Goal: Find specific page/section: Find specific page/section

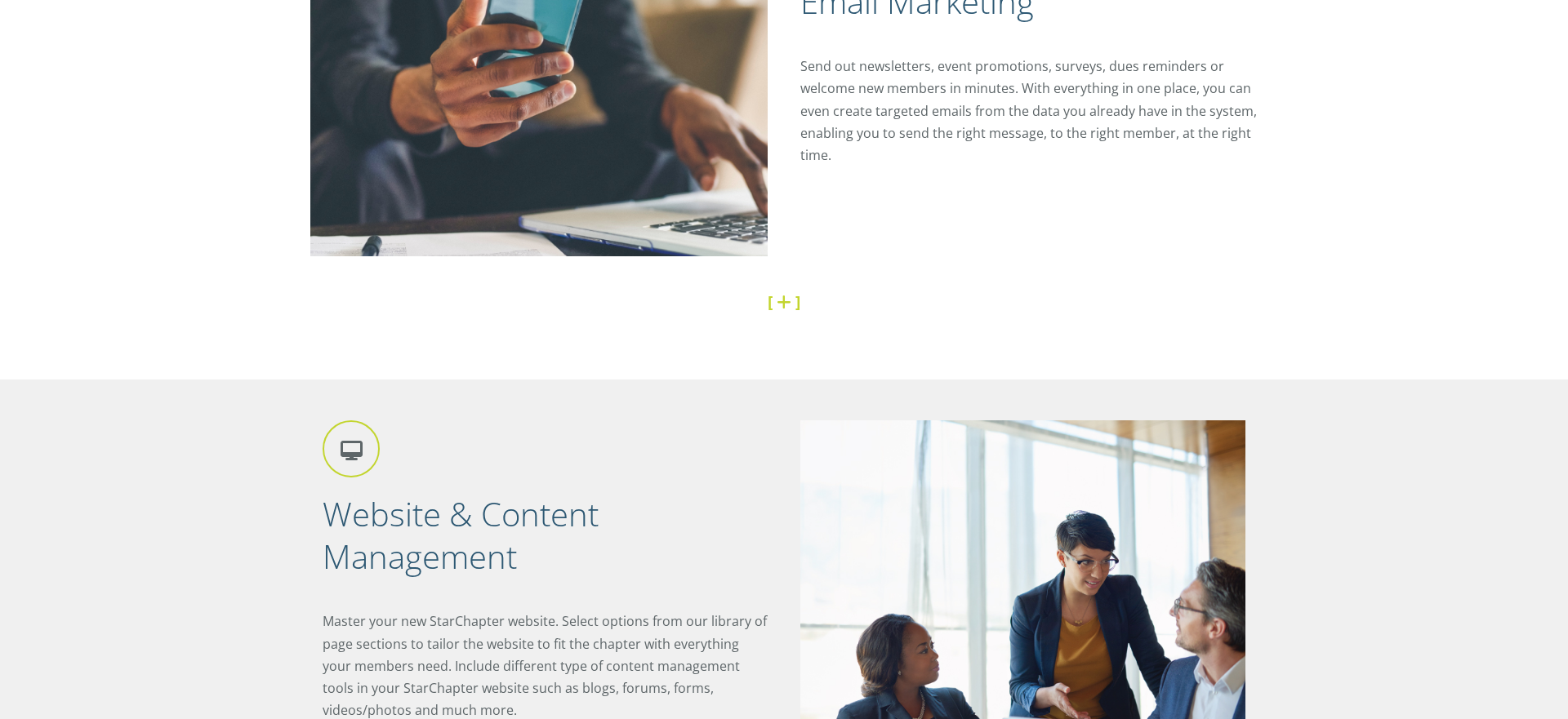
scroll to position [2007, 0]
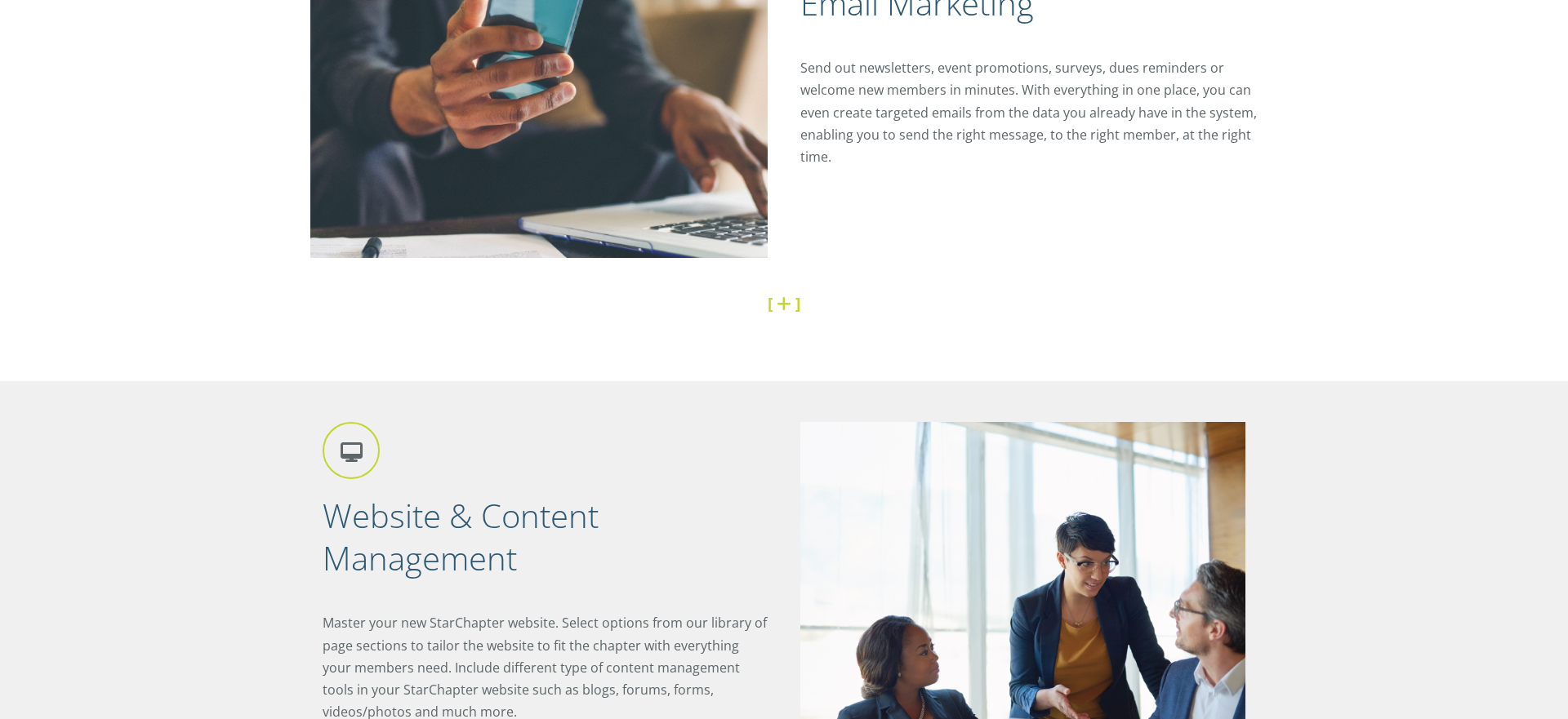
click at [785, 306] on link at bounding box center [785, 303] width 19 height 22
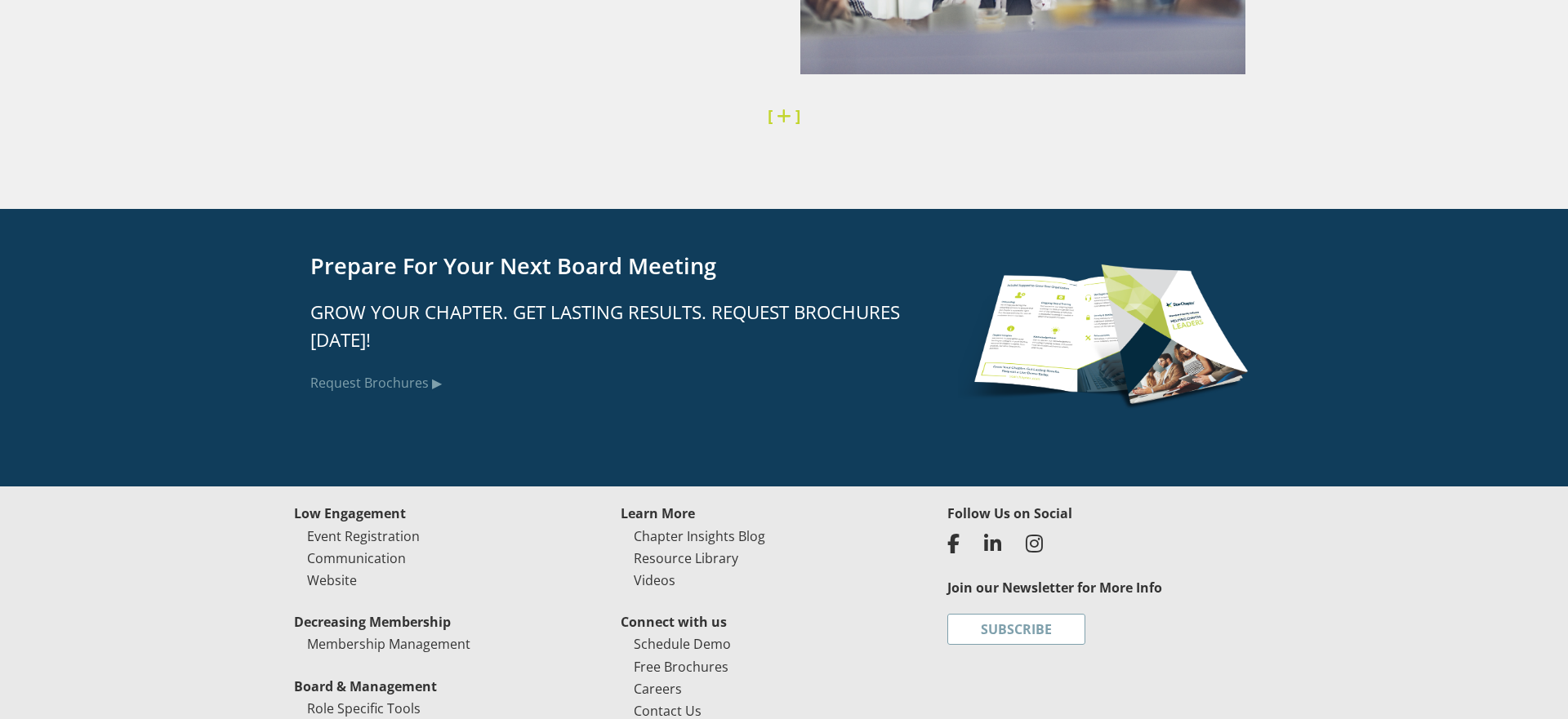
scroll to position [4820, 0]
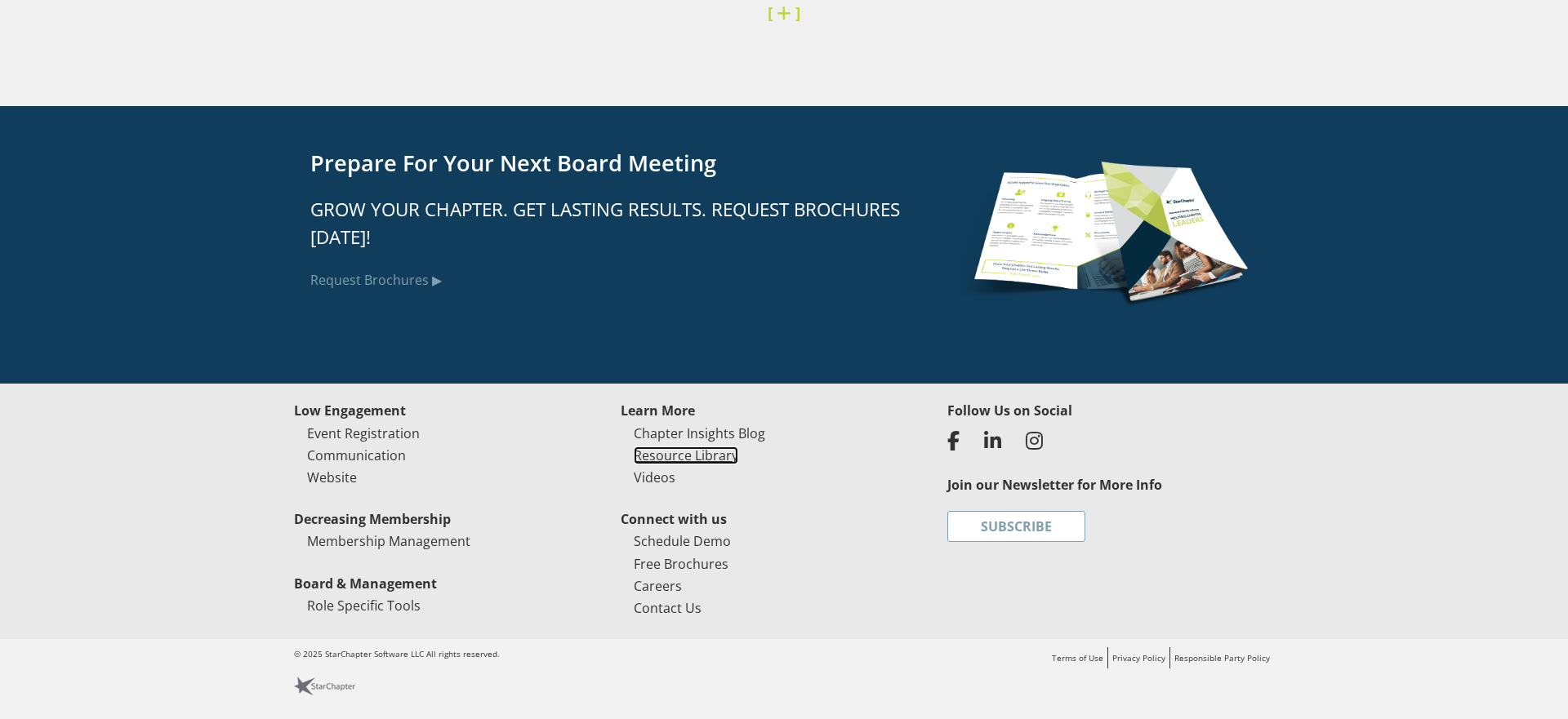
click at [707, 457] on link "Resource Library" at bounding box center [686, 456] width 105 height 18
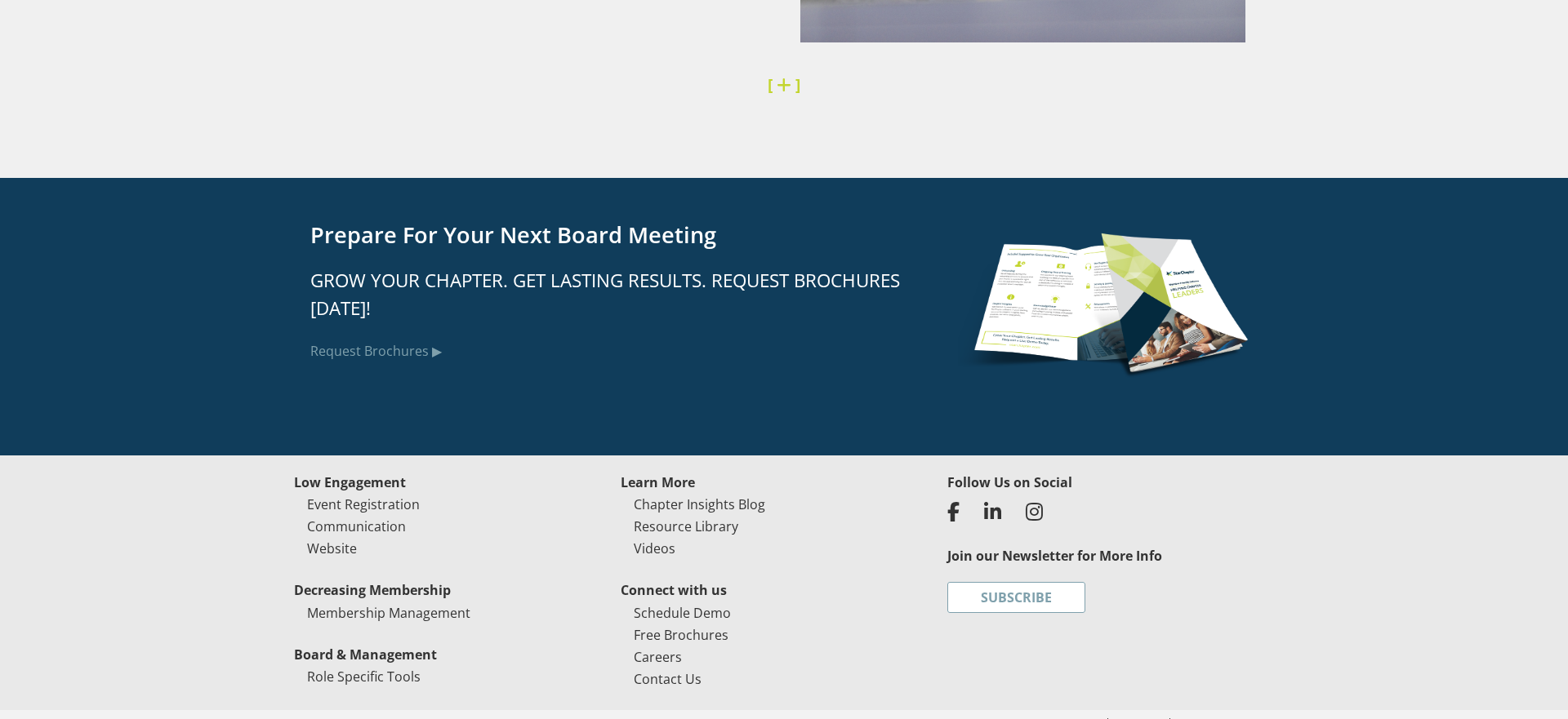
scroll to position [4147, 0]
